Goal: Information Seeking & Learning: Find specific fact

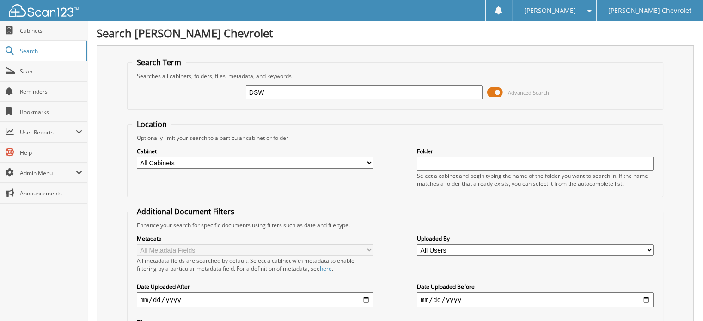
type input "DSW 2024"
click at [351, 116] on form "Search Term Searches all cabinets, folders, files, metadata, and keywords DSW 2…" at bounding box center [395, 222] width 537 height 330
click at [173, 162] on select "All Cabinets ACCOUNTS PAYABLE ACCOUNTS RECEIVABLE APPRAISALS BANKS RECS CAR DEA…" at bounding box center [255, 163] width 237 height 12
click at [173, 161] on select "All Cabinets ACCOUNTS PAYABLE ACCOUNTS RECEIVABLE APPRAISALS BANKS RECS CAR DEA…" at bounding box center [255, 163] width 237 height 12
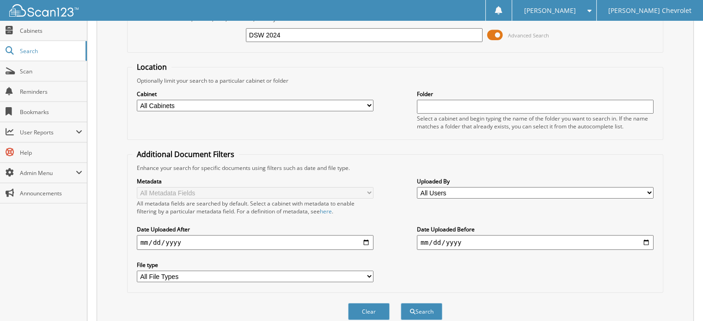
scroll to position [90, 0]
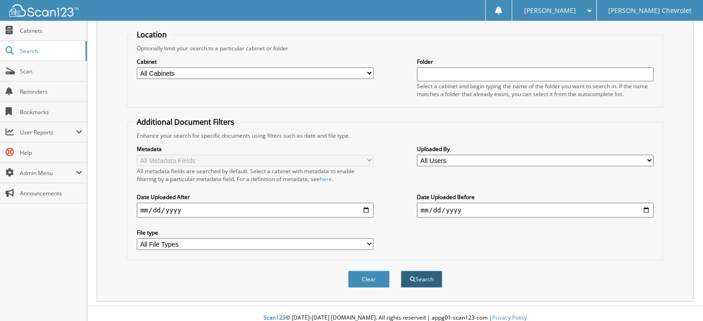
click at [420, 271] on button "Search" at bounding box center [422, 279] width 42 height 17
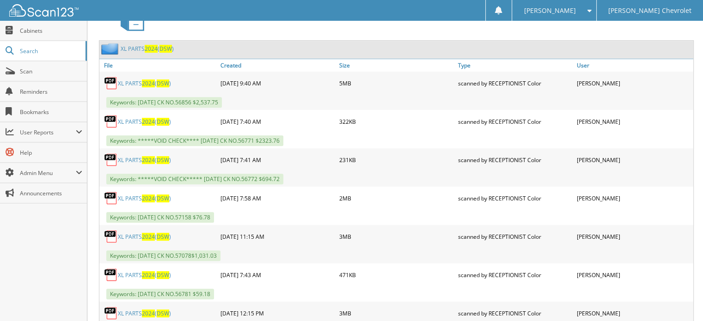
scroll to position [439, 0]
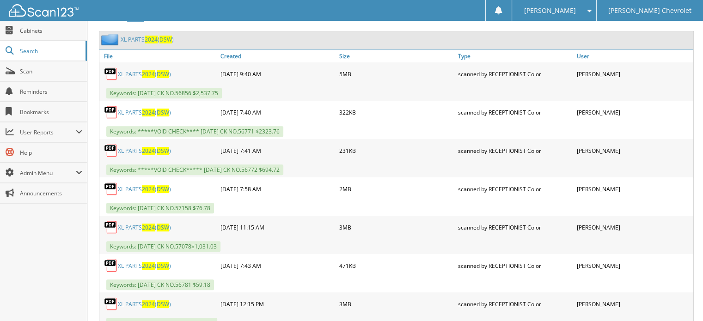
click at [143, 70] on span "2024" at bounding box center [148, 74] width 13 height 8
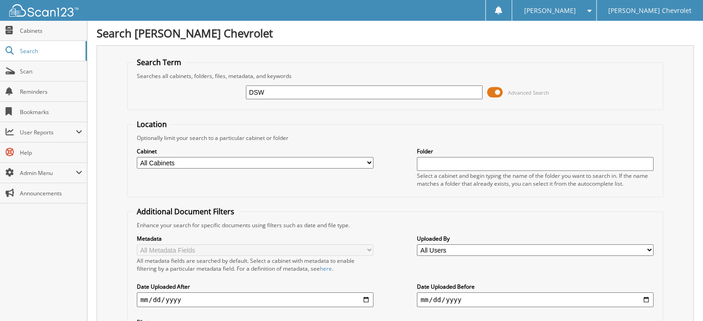
type input "DSW 2024"
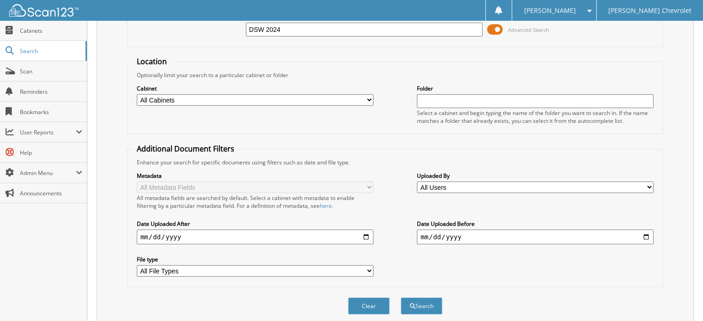
scroll to position [90, 0]
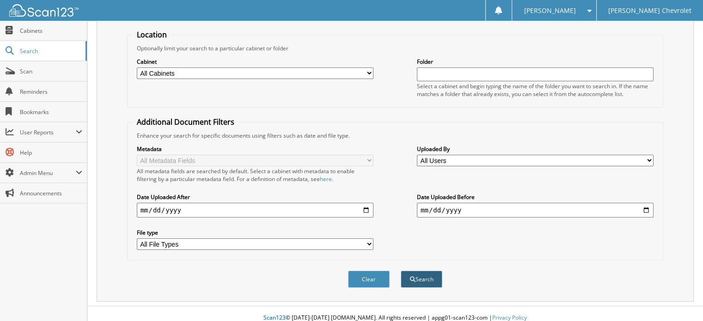
click at [422, 271] on button "Search" at bounding box center [422, 279] width 42 height 17
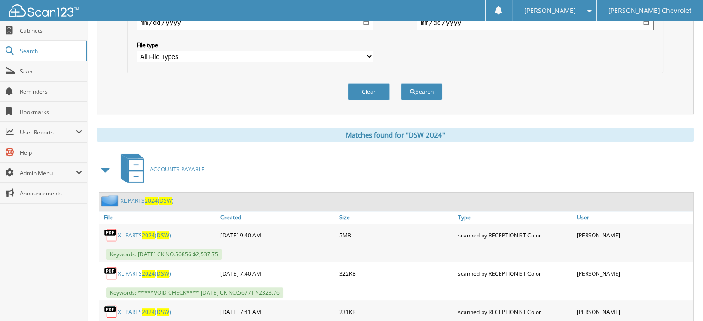
scroll to position [462, 0]
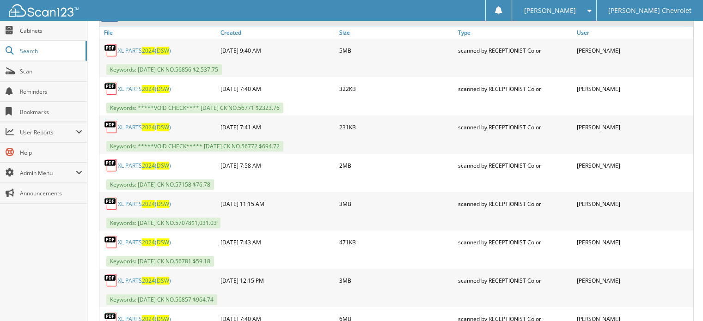
click at [148, 162] on span "2024" at bounding box center [148, 166] width 13 height 8
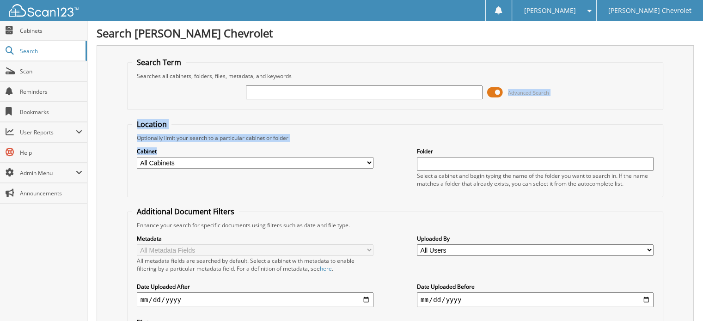
drag, startPoint x: 181, startPoint y: 90, endPoint x: 117, endPoint y: 144, distance: 83.9
click at [117, 144] on div "Search Term Searches all cabinets, folders, files, metadata, and keywords Advan…" at bounding box center [395, 218] width 597 height 346
click at [271, 92] on input "text" at bounding box center [364, 92] width 237 height 14
type input "DSW 2024"
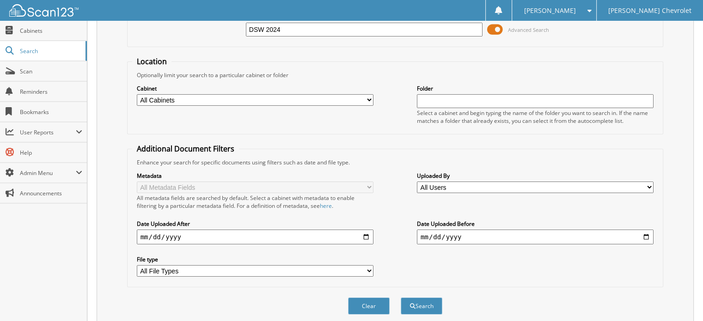
scroll to position [90, 0]
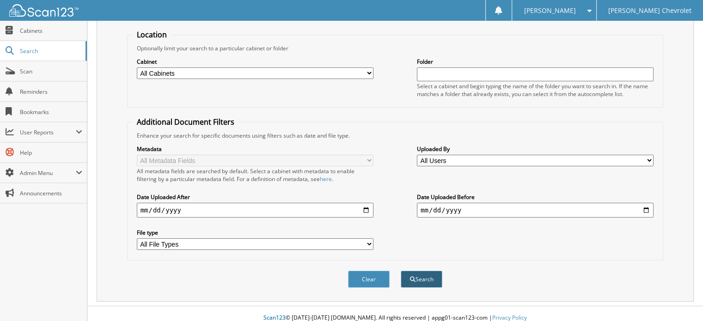
click at [431, 275] on button "Search" at bounding box center [422, 279] width 42 height 17
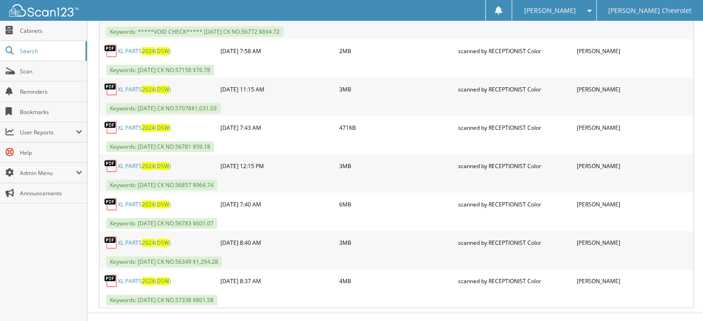
scroll to position [577, 0]
click at [147, 277] on span "2024" at bounding box center [148, 281] width 13 height 8
